Goal: Task Accomplishment & Management: Complete application form

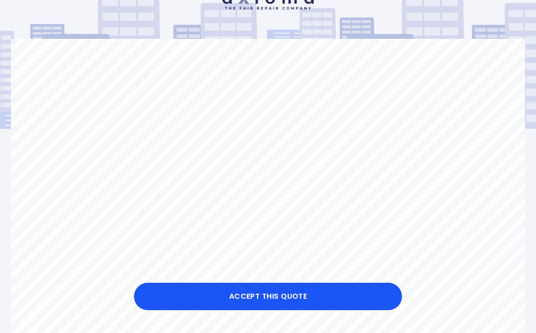
scroll to position [63, 0]
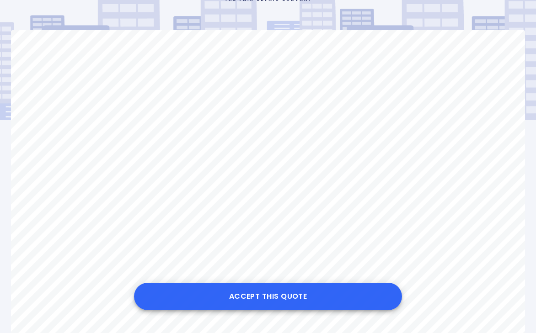
click at [256, 298] on button "Accept this Quote" at bounding box center [268, 296] width 268 height 27
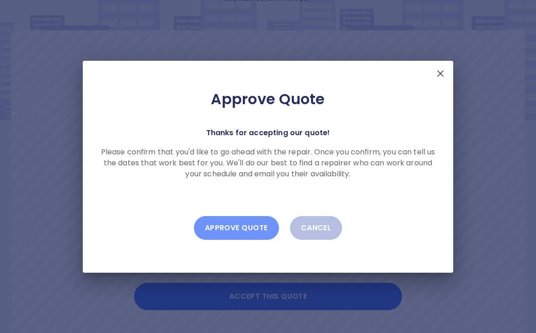
click at [231, 231] on button "Approve Quote" at bounding box center [236, 228] width 85 height 24
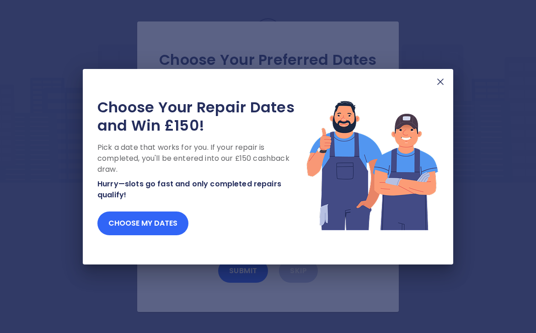
click at [158, 222] on button "Choose my dates" at bounding box center [142, 224] width 91 height 24
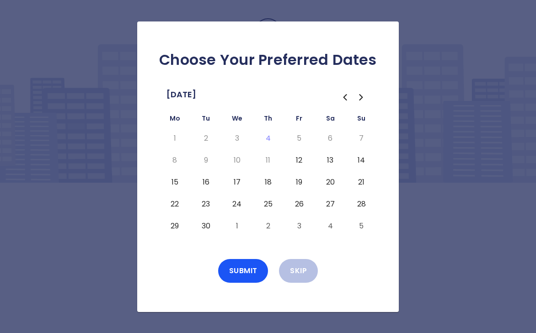
click at [300, 161] on button "12" at bounding box center [299, 160] width 16 height 15
click at [172, 182] on button "15" at bounding box center [174, 182] width 16 height 15
click at [211, 182] on button "16" at bounding box center [206, 182] width 16 height 15
click at [237, 184] on button "17" at bounding box center [237, 182] width 16 height 15
click at [272, 181] on button "18" at bounding box center [268, 182] width 16 height 15
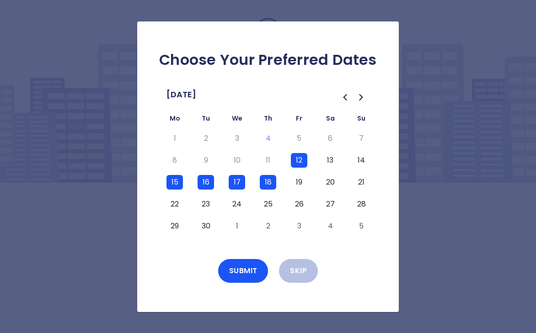
click at [298, 183] on button "19" at bounding box center [299, 182] width 16 height 15
click at [244, 271] on button "Submit" at bounding box center [243, 271] width 50 height 24
